Goal: Book appointment/travel/reservation

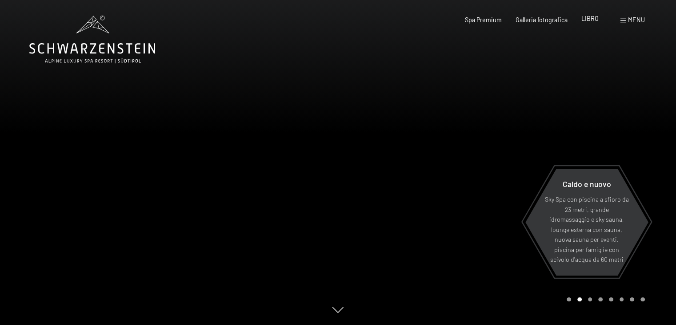
click at [594, 20] on font "LIBRO" at bounding box center [589, 19] width 17 height 8
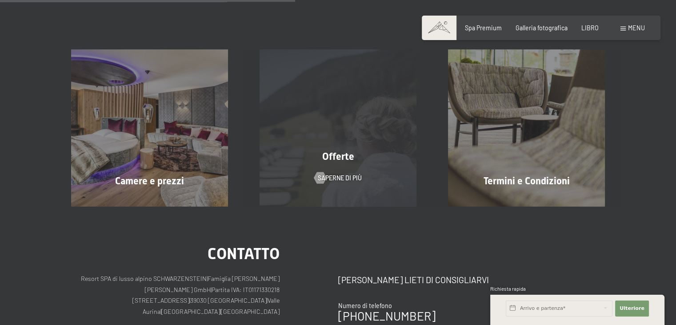
scroll to position [178, 0]
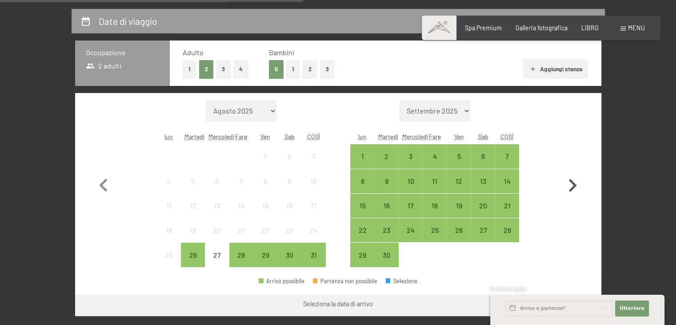
click at [570, 184] on icon "button" at bounding box center [573, 185] width 26 height 26
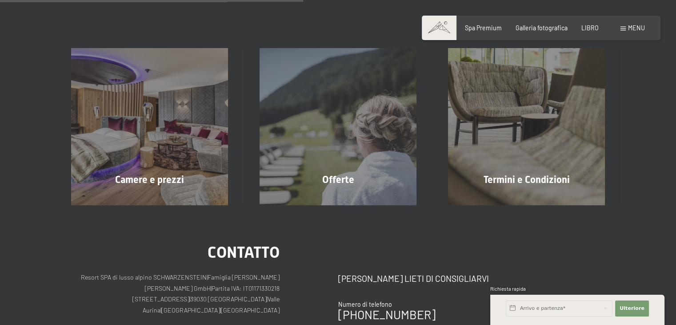
click at [570, 184] on div "Termini e Condizioni Saperne di più" at bounding box center [526, 126] width 188 height 157
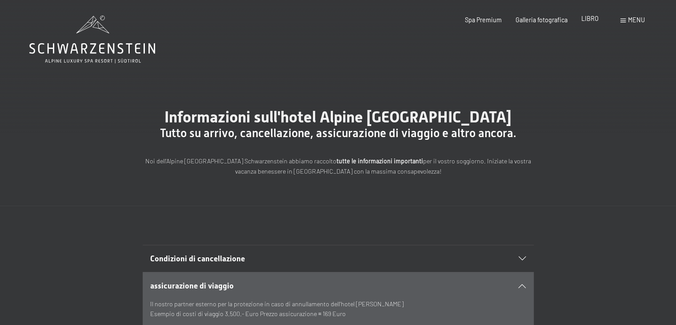
click at [585, 22] on div "LIBRO" at bounding box center [589, 18] width 17 height 9
click at [590, 20] on font "LIBRO" at bounding box center [589, 19] width 17 height 8
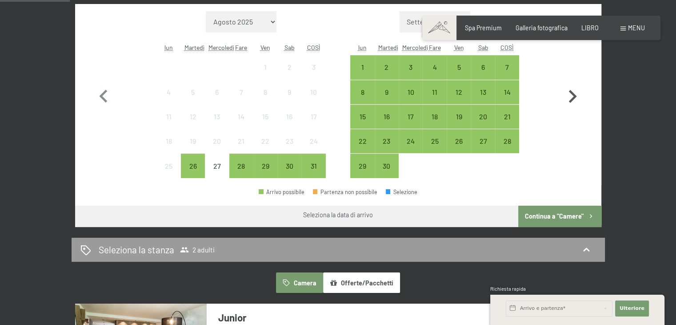
click at [572, 95] on icon "button" at bounding box center [573, 97] width 26 height 26
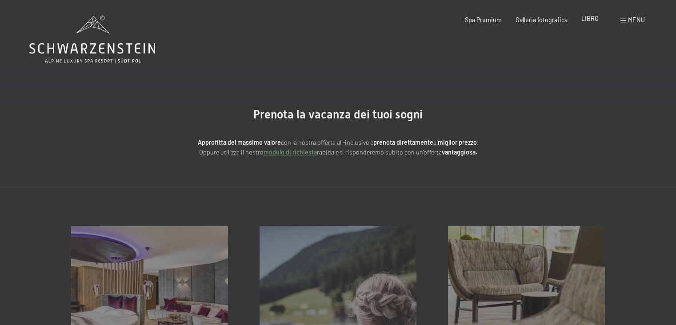
click at [589, 15] on font "LIBRO" at bounding box center [589, 19] width 17 height 8
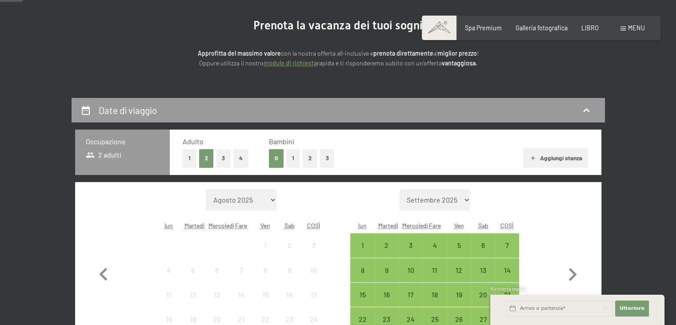
scroll to position [133, 0]
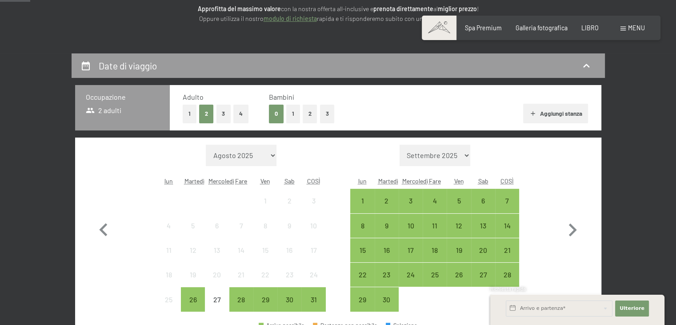
click at [465, 157] on select "Settembre 2025 Ottobre 2025 Novembre 2025 Dicembre 2025 Gennaio 2026 Febbraio 2…" at bounding box center [435, 154] width 71 height 21
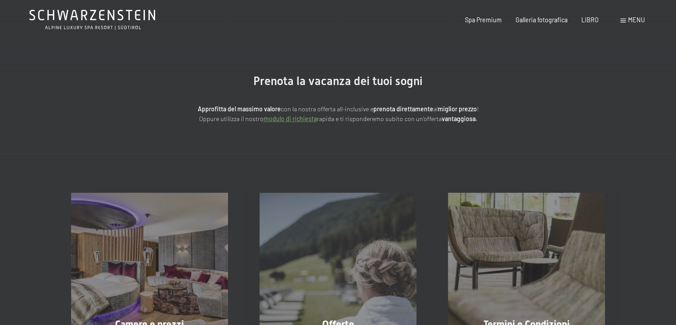
scroll to position [0, 0]
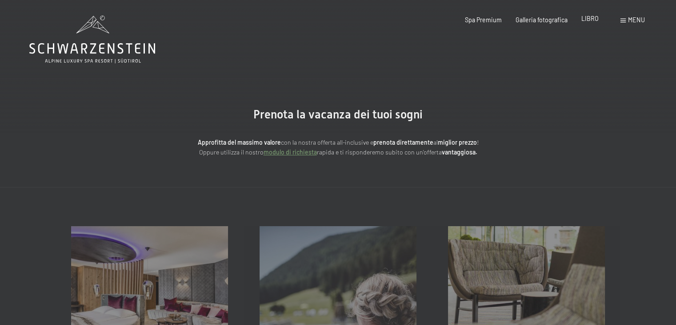
click at [586, 22] on div "LIBRO" at bounding box center [589, 18] width 17 height 9
click at [588, 19] on font "LIBRO" at bounding box center [589, 19] width 17 height 8
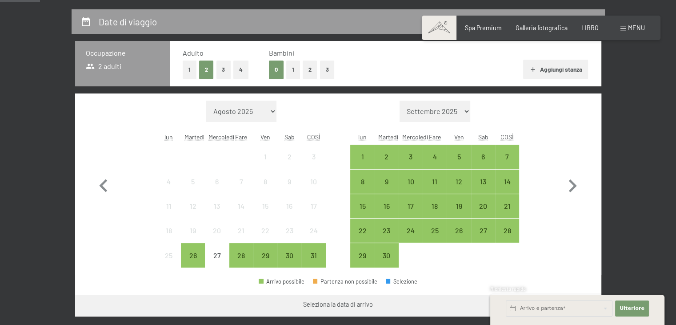
scroll to position [178, 0]
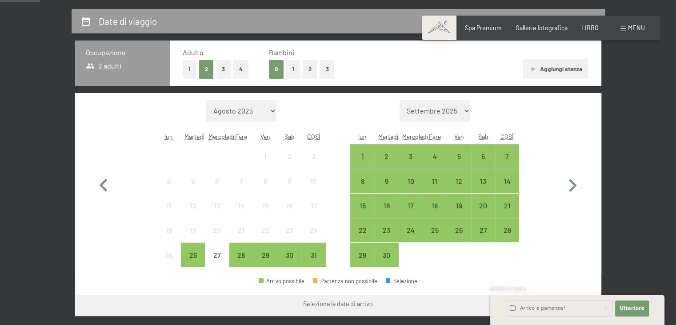
click at [272, 112] on select "Agosto 2025 Settembre 2025 Ottobre 2025 Novembre 2025 Dicembre 2025 Gennaio 202…" at bounding box center [241, 110] width 71 height 21
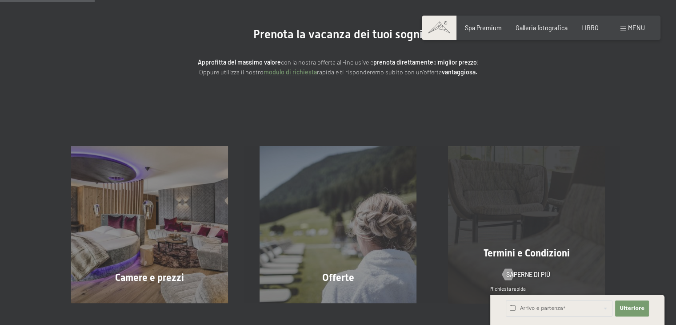
scroll to position [0, 0]
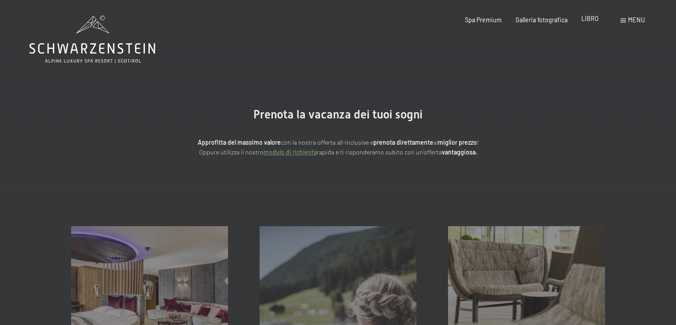
click at [584, 19] on font "LIBRO" at bounding box center [589, 19] width 17 height 8
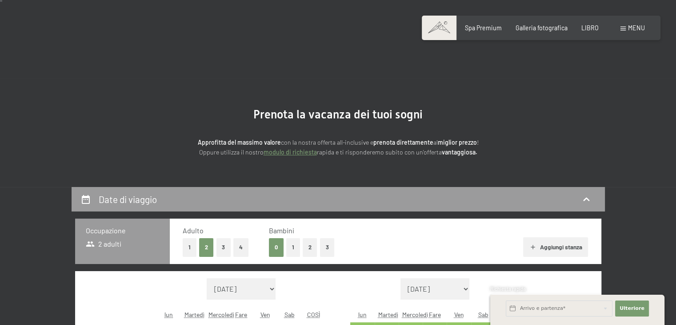
scroll to position [44, 0]
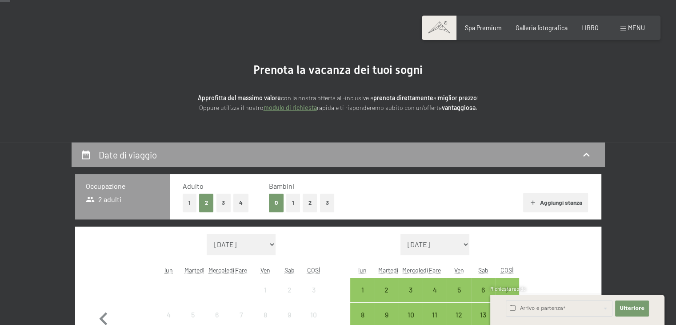
click at [209, 199] on button "2" at bounding box center [206, 202] width 15 height 18
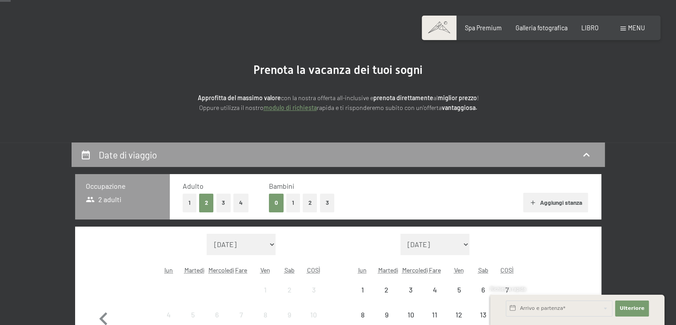
scroll to position [133, 0]
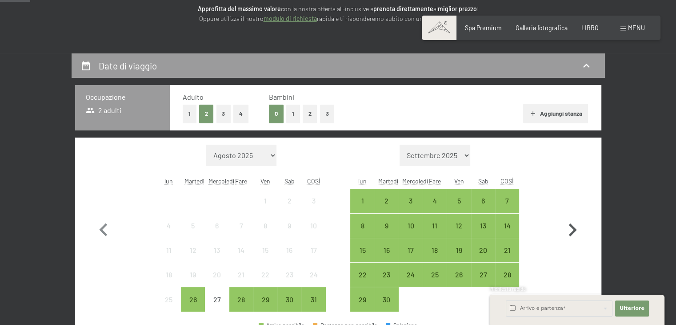
click at [574, 225] on icon "button" at bounding box center [573, 230] width 26 height 26
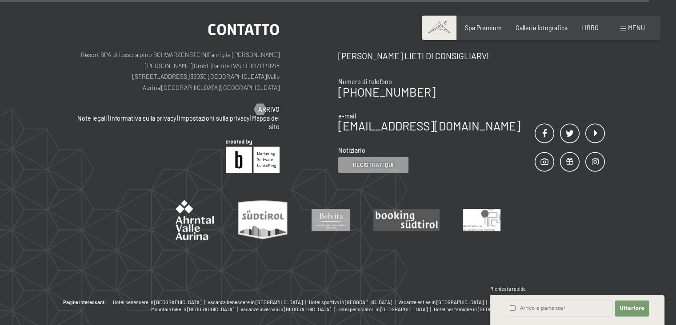
scroll to position [436, 0]
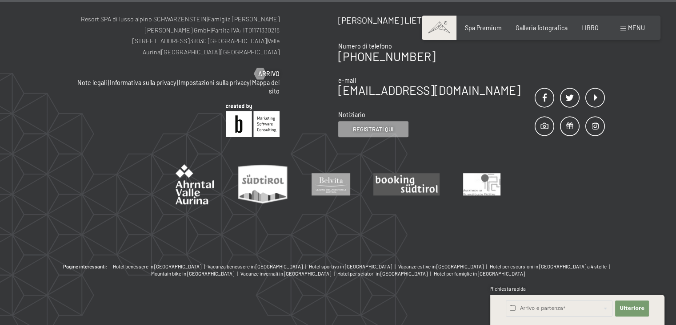
drag, startPoint x: 586, startPoint y: 299, endPoint x: 585, endPoint y: 215, distance: 83.6
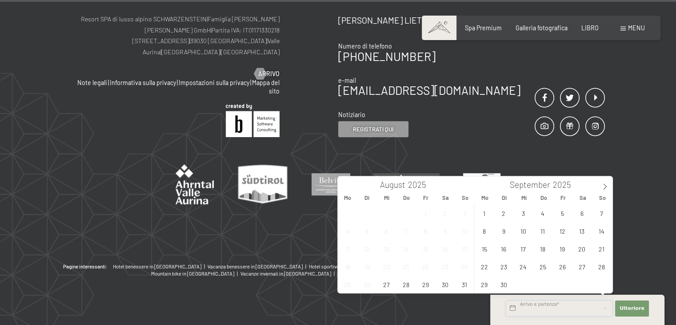
click at [563, 308] on input "text" at bounding box center [559, 308] width 107 height 16
click at [602, 187] on icon at bounding box center [605, 186] width 6 height 6
click at [485, 281] on span "29" at bounding box center [484, 283] width 17 height 17
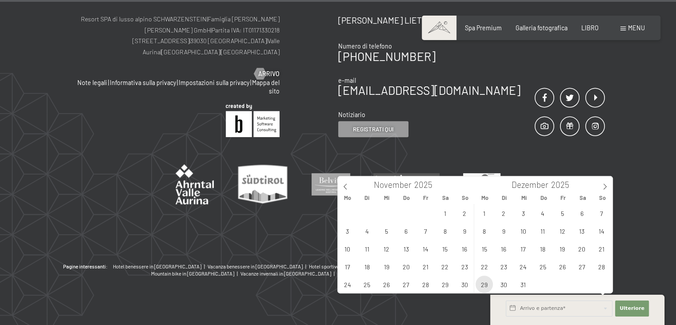
type input "Mo. 29.12.2025"
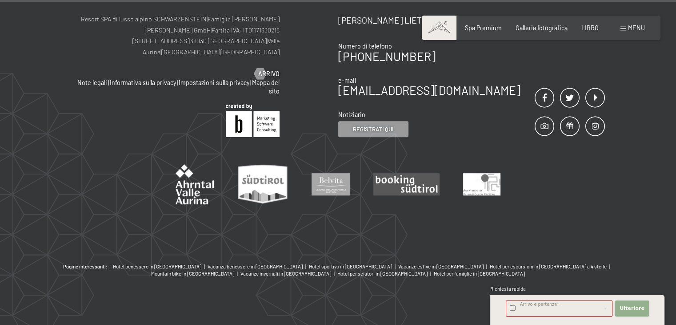
click at [633, 310] on font "Ulteriore" at bounding box center [632, 308] width 25 height 6
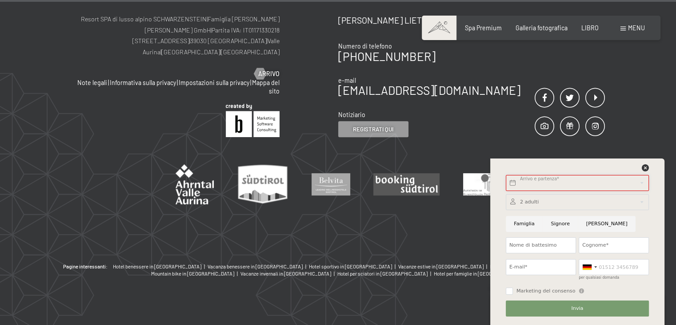
click at [553, 181] on input "text" at bounding box center [577, 183] width 143 height 16
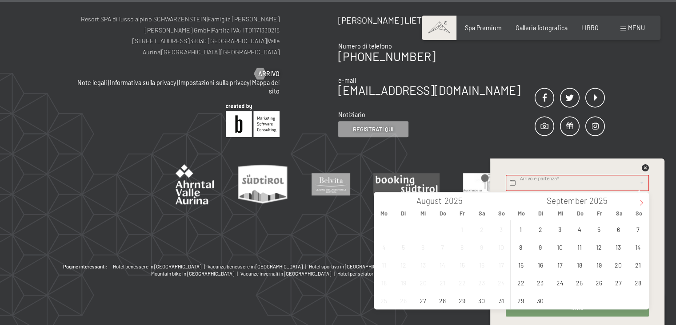
click at [641, 201] on icon at bounding box center [641, 202] width 6 height 6
click at [520, 299] on span "29" at bounding box center [520, 299] width 17 height 17
type input "Mo. 29.12.2025"
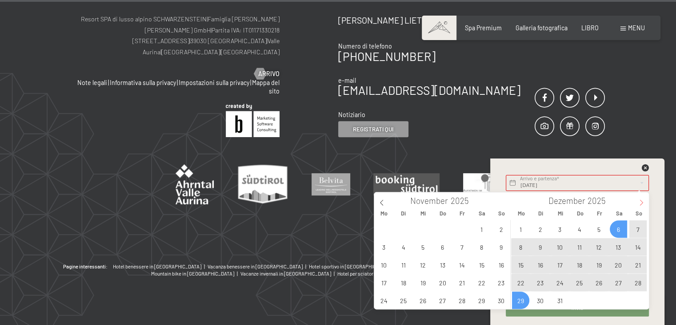
click at [640, 203] on icon at bounding box center [641, 202] width 6 height 6
type input "2026"
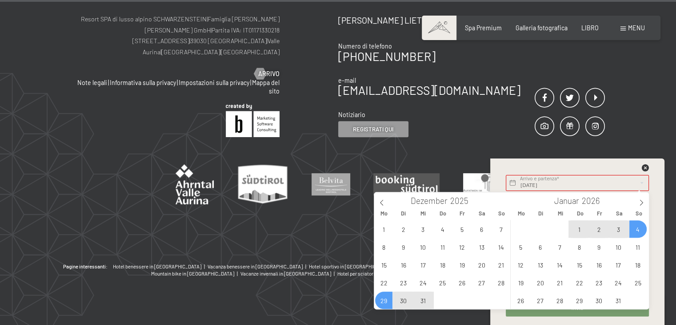
click at [642, 231] on span "4" at bounding box center [637, 228] width 17 height 17
type input "Mo. 29.12.2025 - So. 04.01.2026"
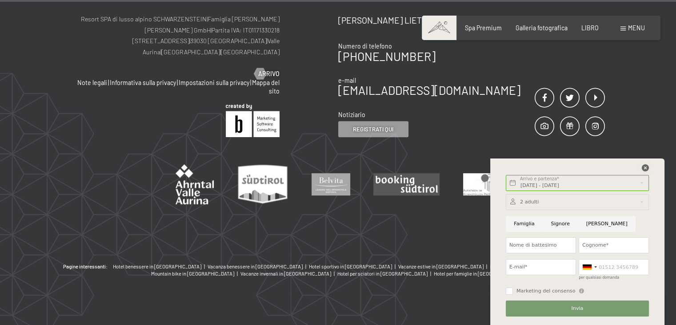
click at [643, 166] on icon at bounding box center [645, 167] width 7 height 7
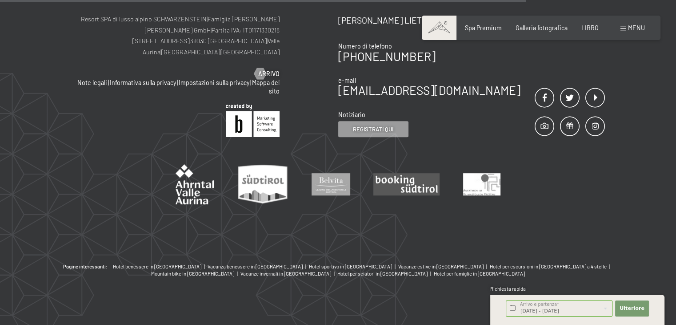
scroll to position [169, 0]
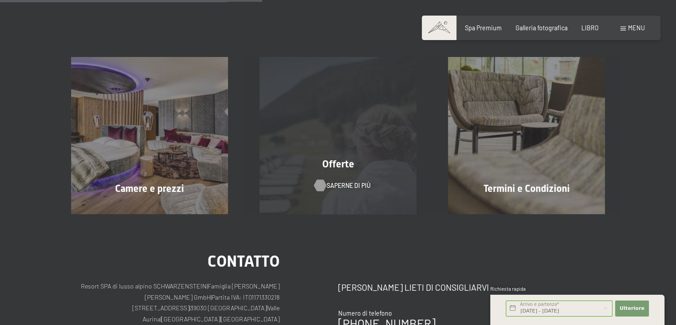
click at [362, 184] on font "Saperne di più" at bounding box center [349, 185] width 44 height 8
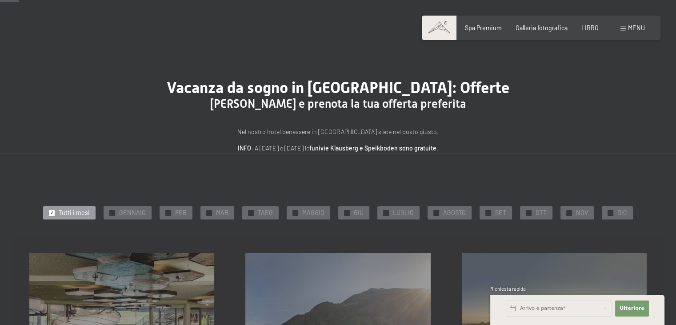
scroll to position [44, 0]
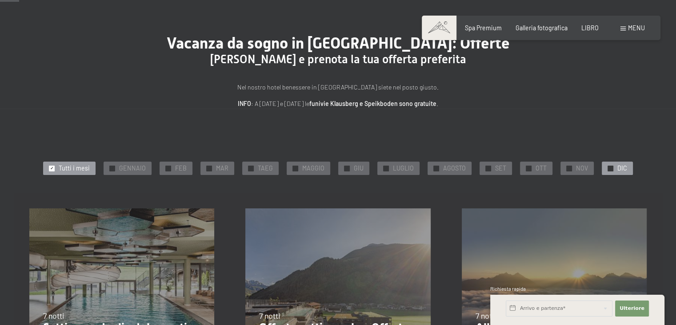
click at [612, 168] on div "✓ DIC" at bounding box center [617, 167] width 31 height 13
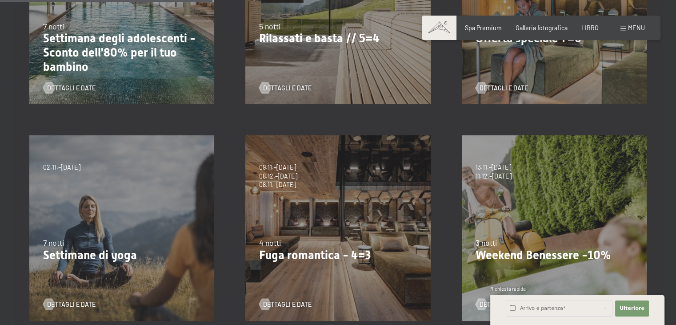
scroll to position [356, 0]
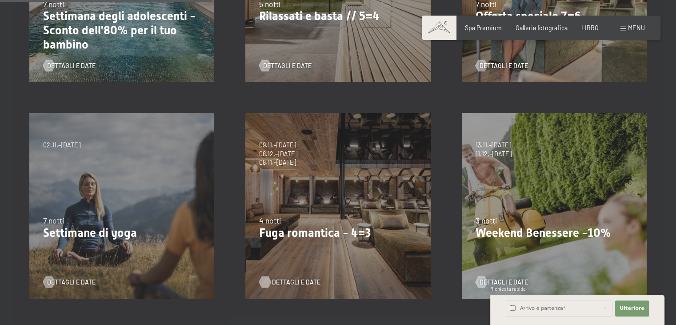
click at [292, 284] on font "Dettagli e date" at bounding box center [296, 282] width 48 height 8
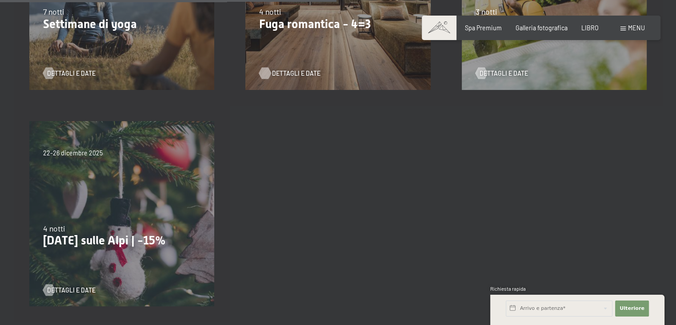
scroll to position [578, 0]
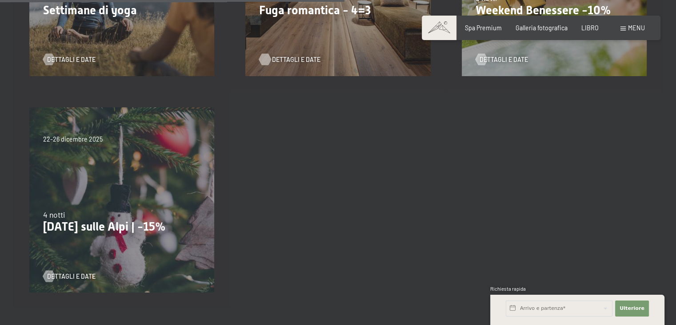
click at [102, 231] on font "Natale sulle Alpi | -15%" at bounding box center [104, 226] width 123 height 13
click at [72, 276] on font "Dettagli e date" at bounding box center [80, 276] width 48 height 8
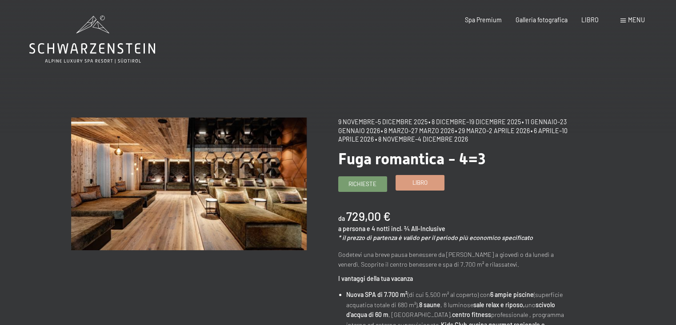
click at [415, 186] on span "Libro" at bounding box center [420, 182] width 15 height 8
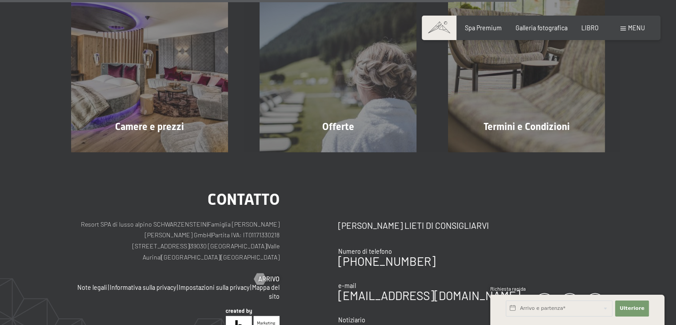
select select "2025-11-01"
select select "2025-12-01"
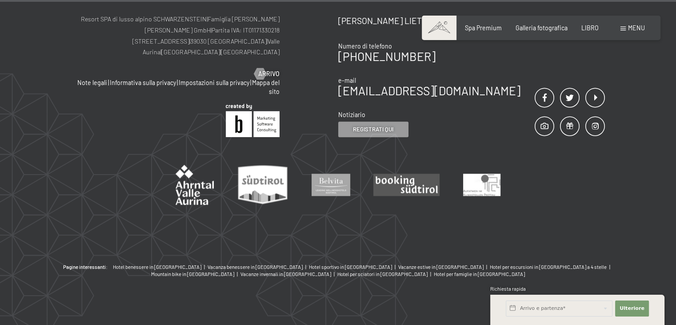
select select "2025-11-01"
select select "2025-12-01"
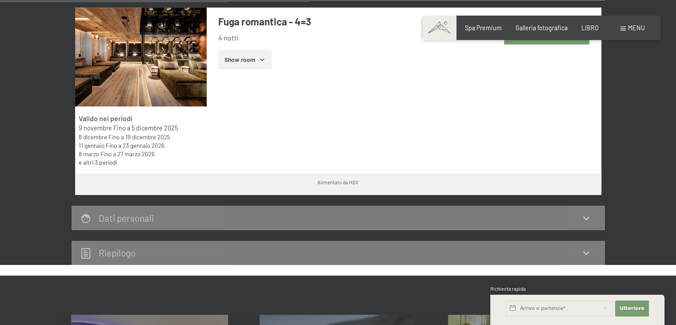
scroll to position [490, 0]
